Goal: Task Accomplishment & Management: Manage account settings

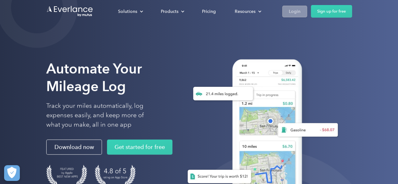
click at [292, 7] on link "Login" at bounding box center [295, 12] width 25 height 12
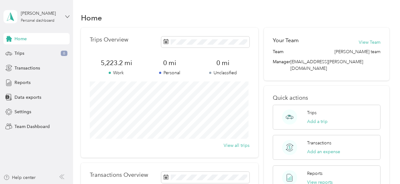
click at [66, 15] on icon at bounding box center [67, 16] width 4 height 4
click at [22, 51] on div "Team dashboard" at bounding box center [26, 50] width 34 height 7
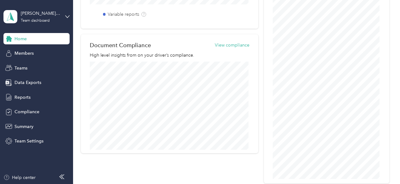
scroll to position [283, 0]
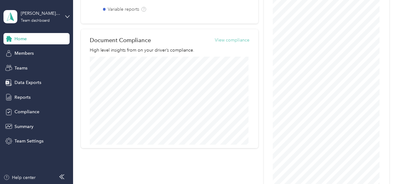
click at [226, 39] on button "View compliance" at bounding box center [232, 40] width 35 height 7
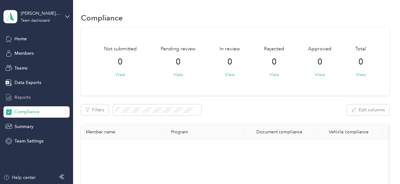
click at [23, 95] on span "Reports" at bounding box center [22, 97] width 16 height 7
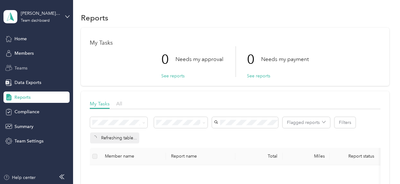
click at [23, 68] on span "Teams" at bounding box center [20, 68] width 13 height 7
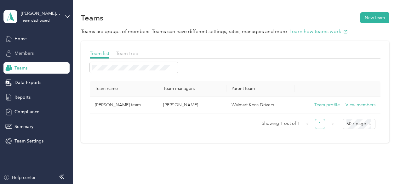
click at [25, 53] on span "Members" at bounding box center [23, 53] width 19 height 7
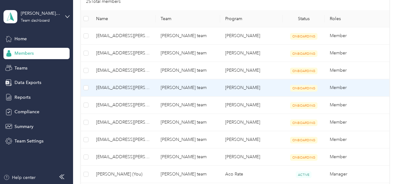
scroll to position [189, 0]
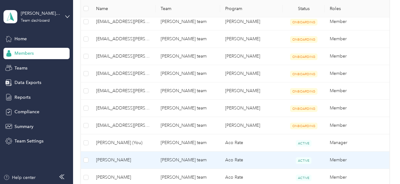
click at [239, 158] on td "Aco Rate" at bounding box center [251, 160] width 63 height 17
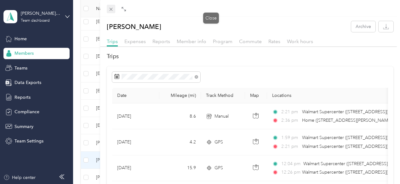
click at [114, 9] on icon at bounding box center [110, 9] width 5 height 5
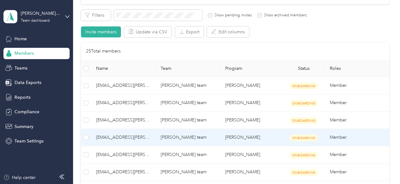
scroll to position [63, 0]
